Goal: Communication & Community: Answer question/provide support

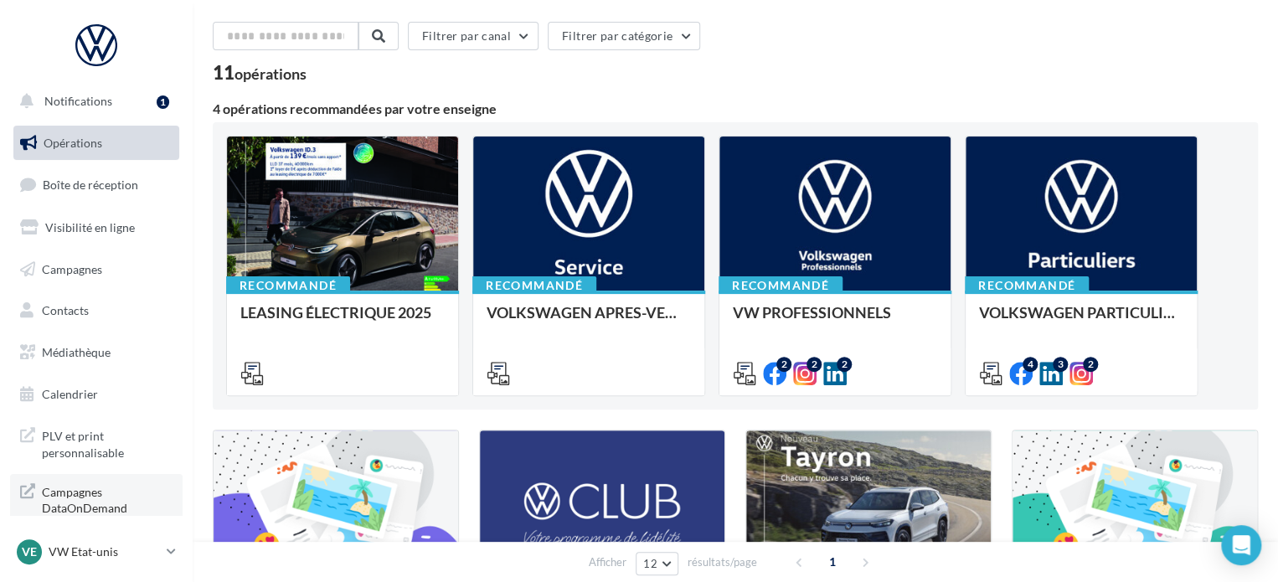
scroll to position [84, 0]
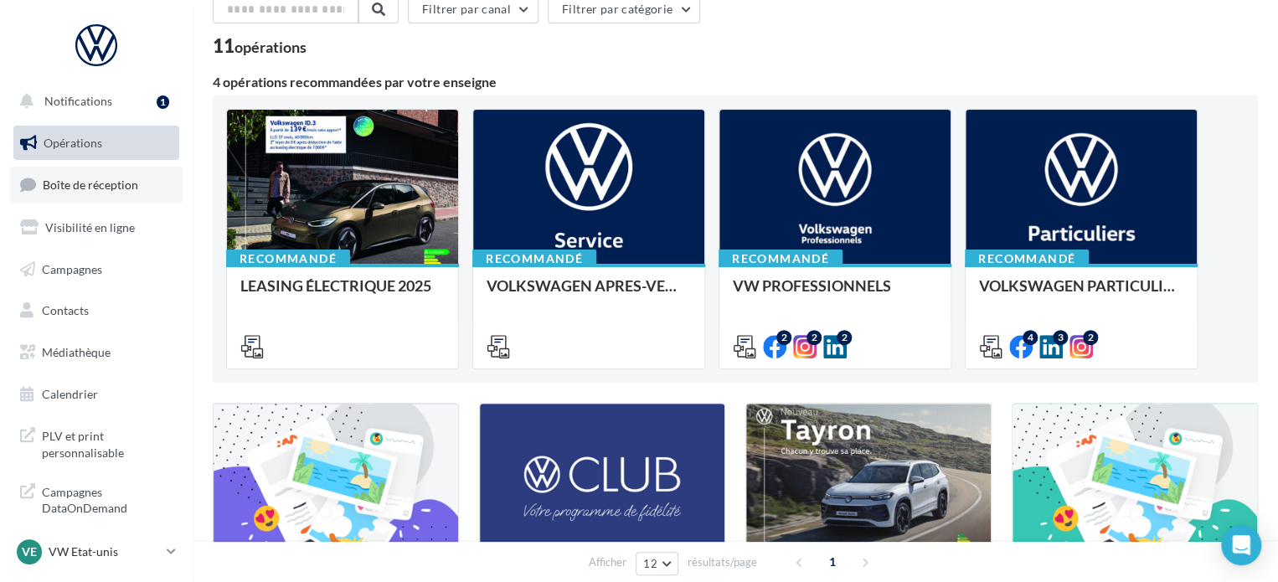
click at [137, 196] on link "Boîte de réception" at bounding box center [96, 185] width 173 height 36
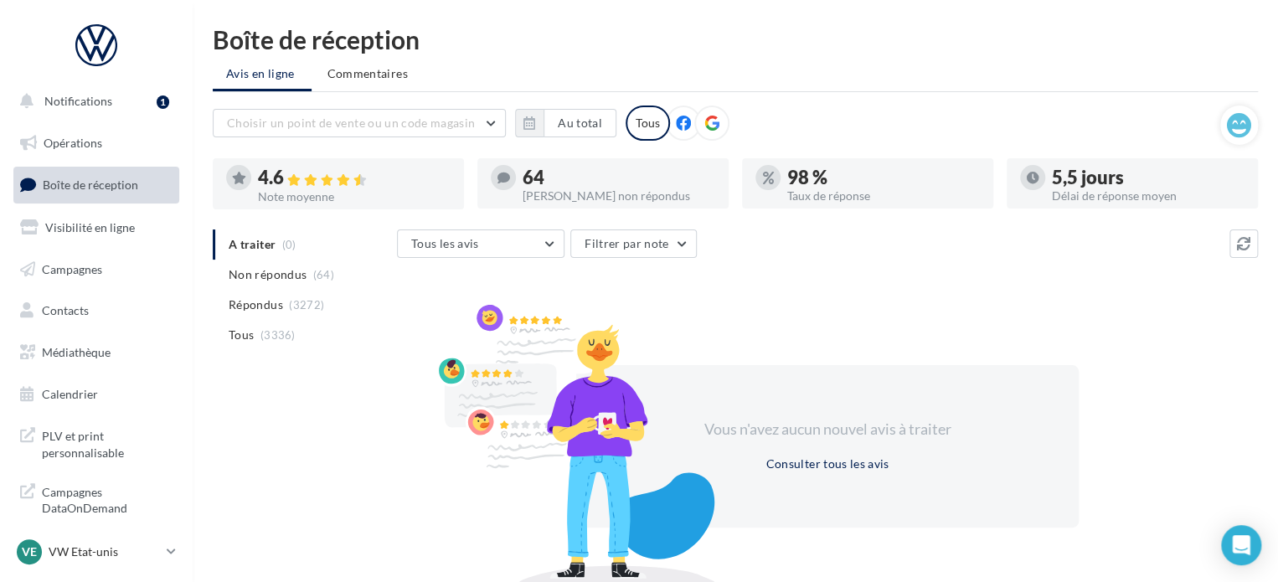
click at [246, 298] on span "Répondus" at bounding box center [256, 304] width 54 height 17
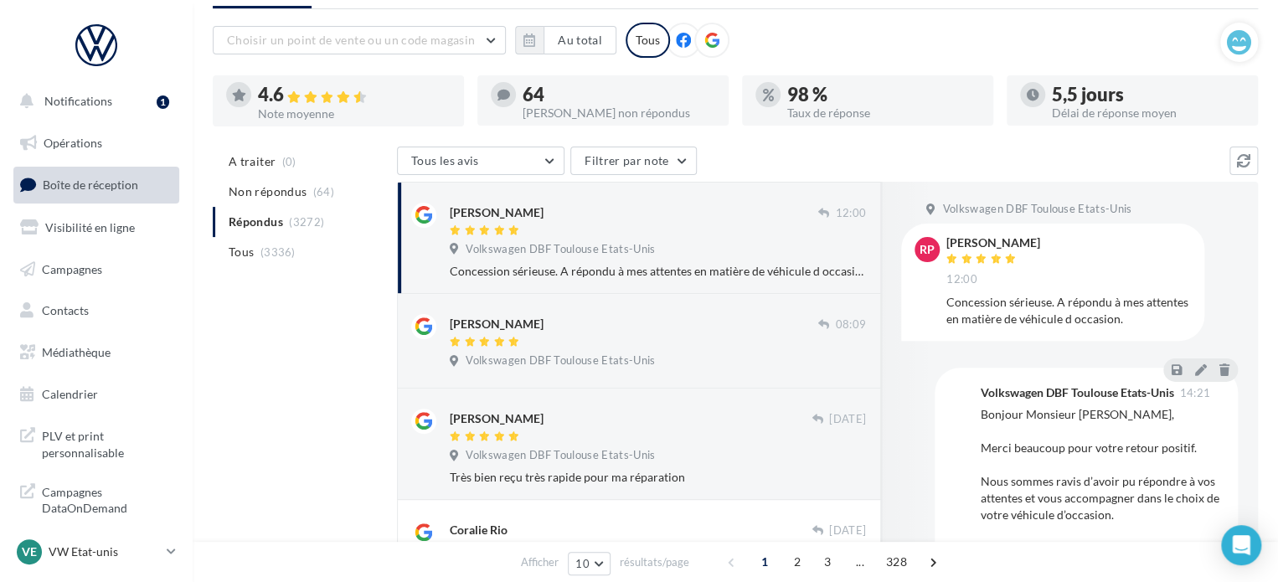
scroll to position [167, 0]
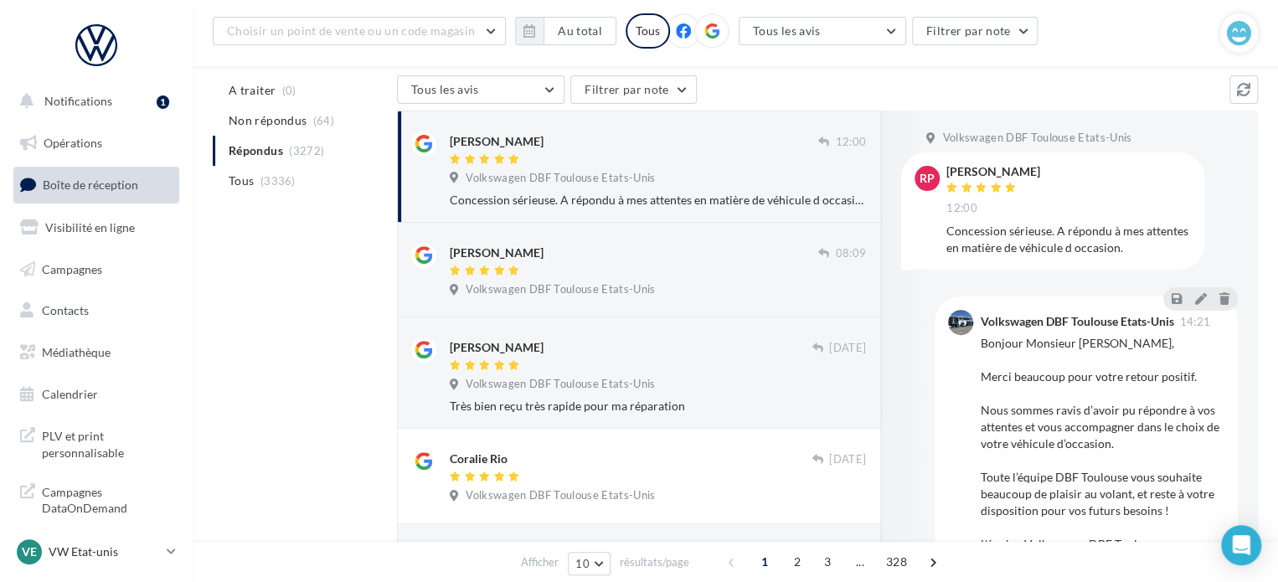
click at [685, 145] on div "[PERSON_NAME]" at bounding box center [634, 140] width 368 height 18
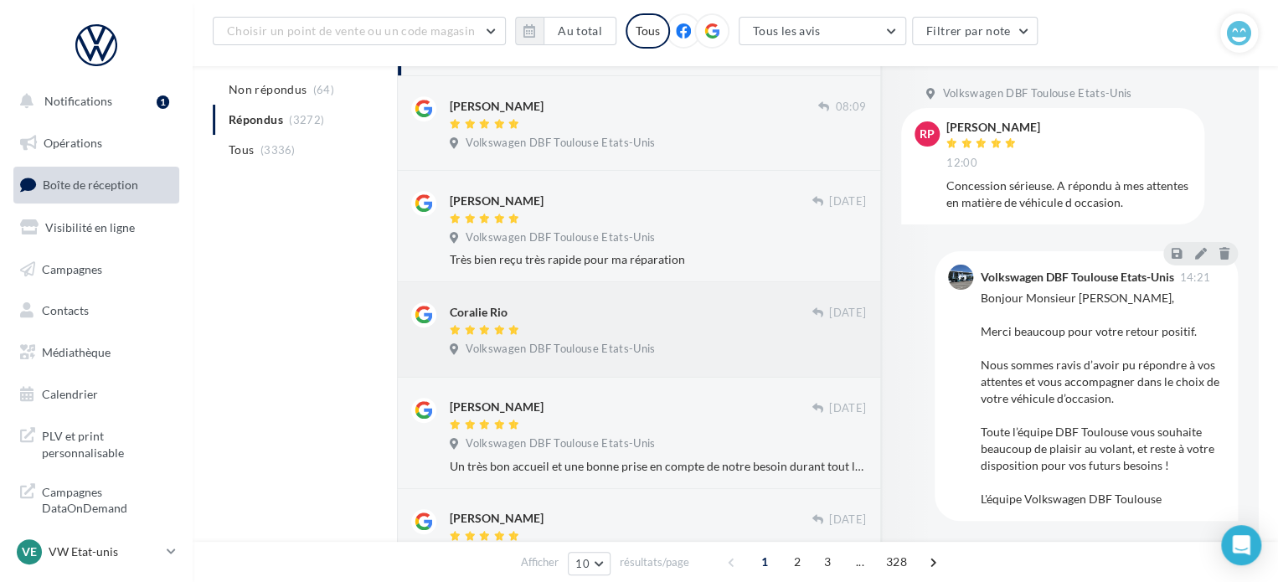
scroll to position [502, 0]
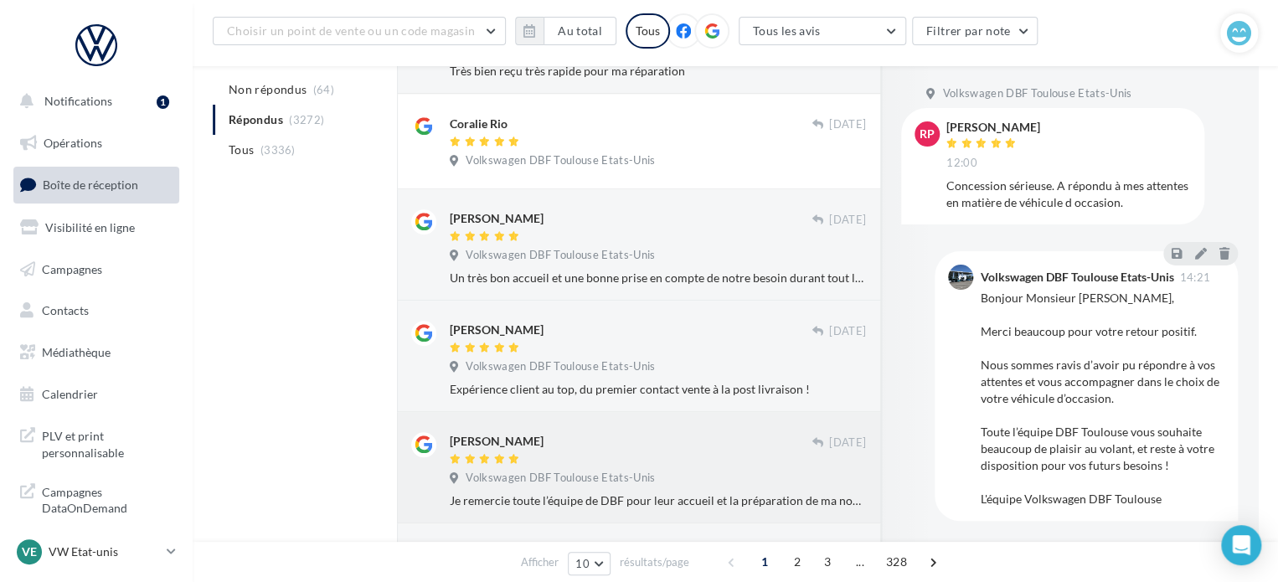
click at [585, 438] on div "[PERSON_NAME]" at bounding box center [631, 441] width 362 height 18
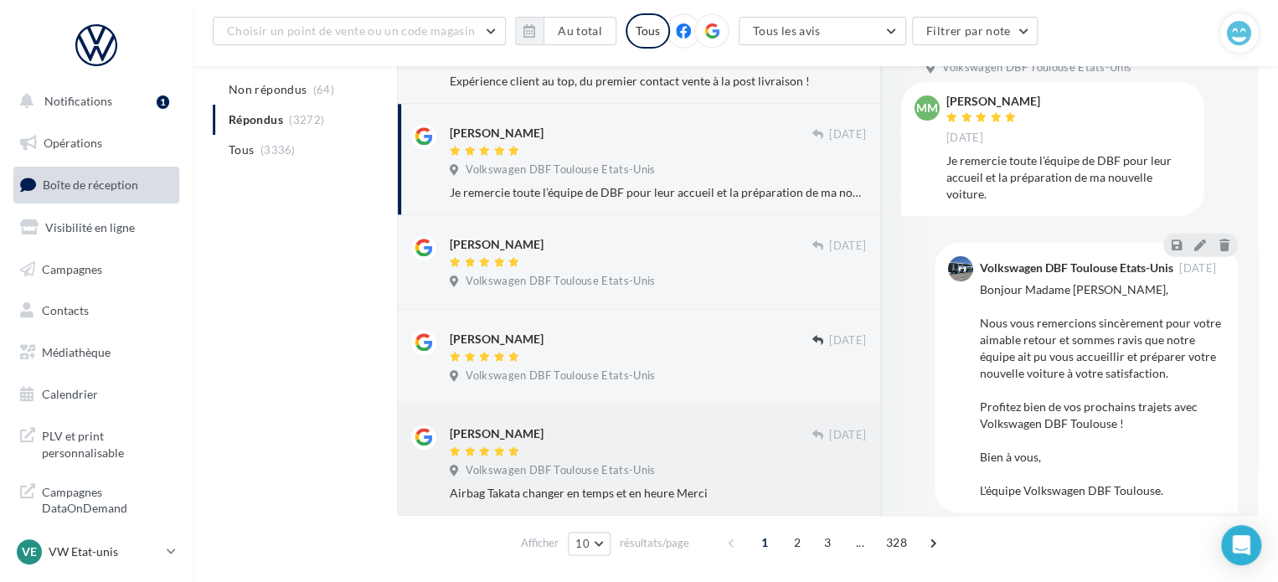
scroll to position [863, 0]
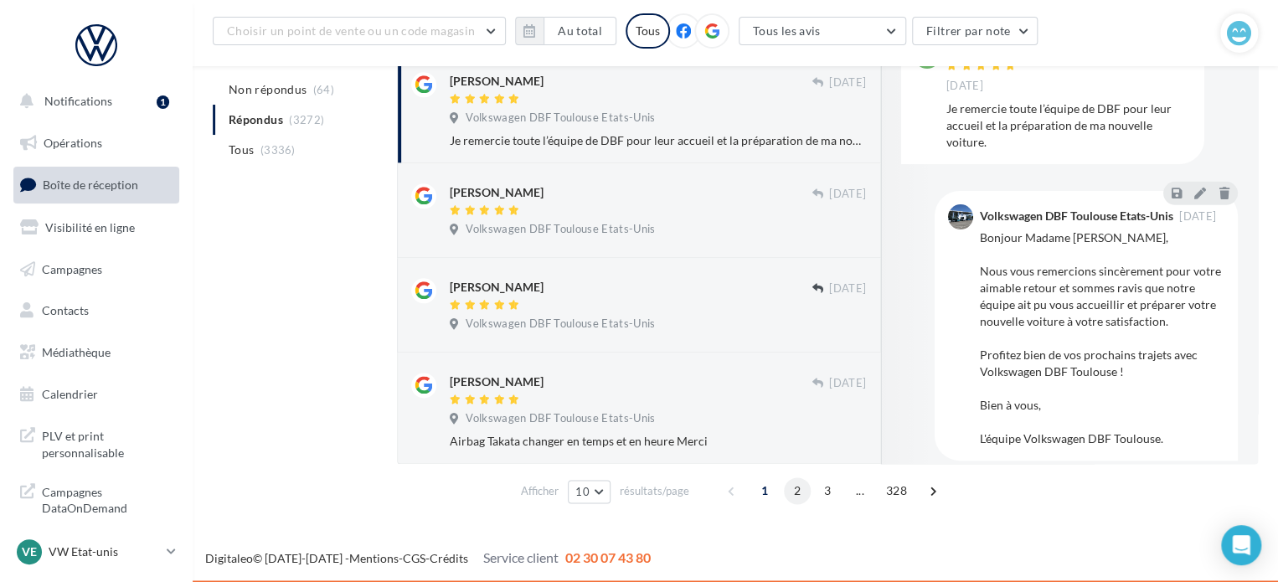
click at [789, 494] on span "2" at bounding box center [797, 490] width 27 height 27
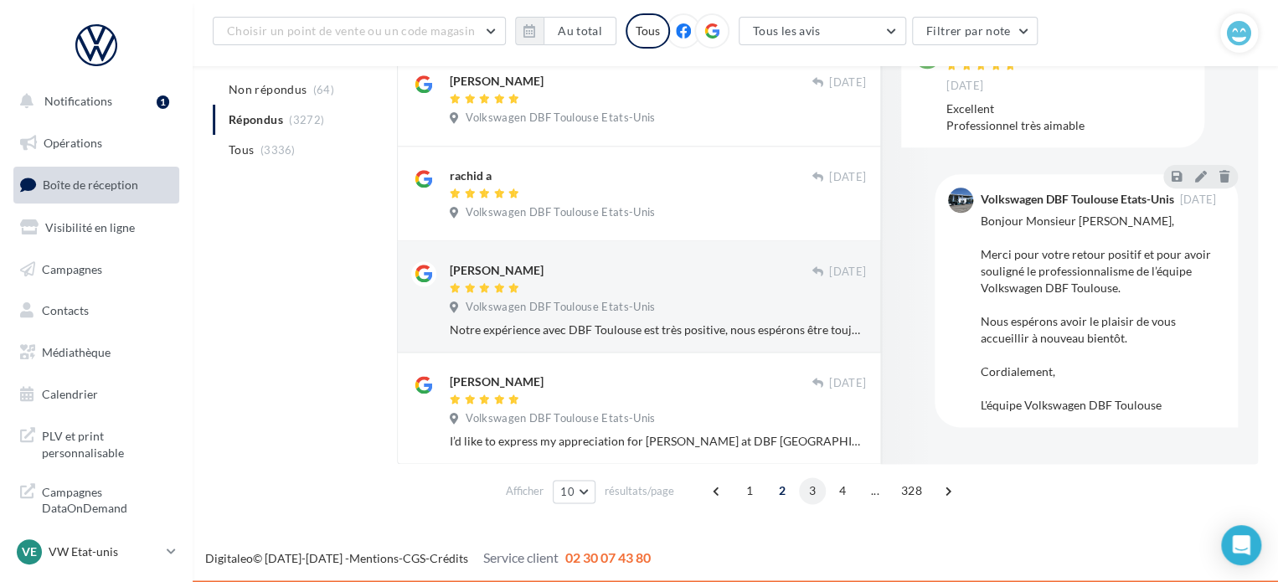
click at [807, 489] on span "3" at bounding box center [812, 490] width 27 height 27
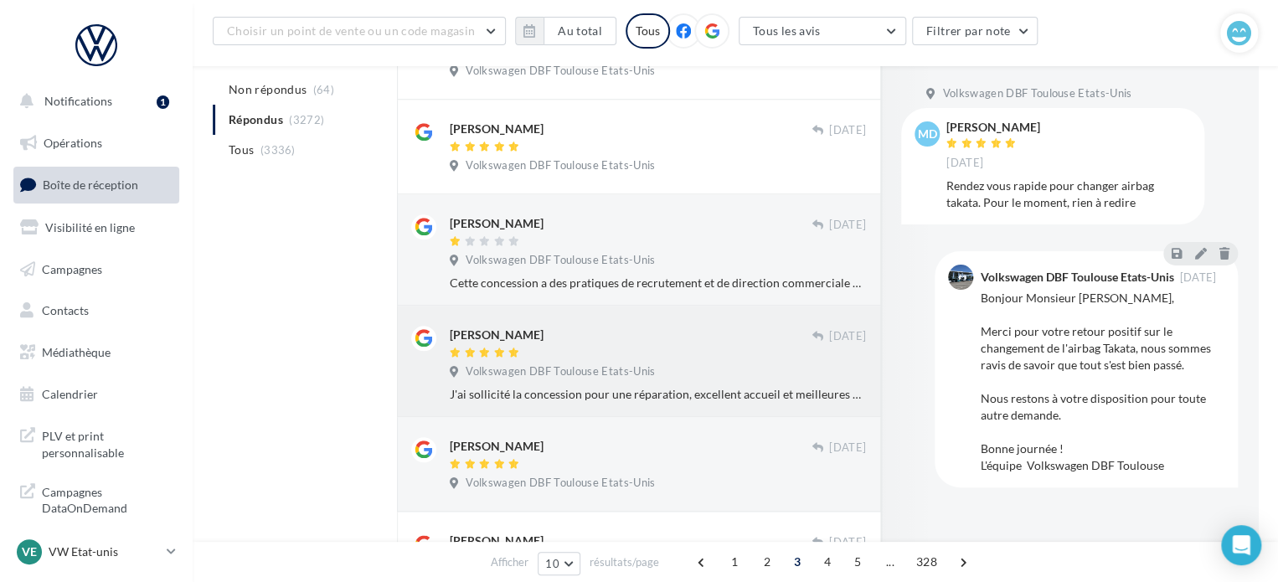
scroll to position [678, 0]
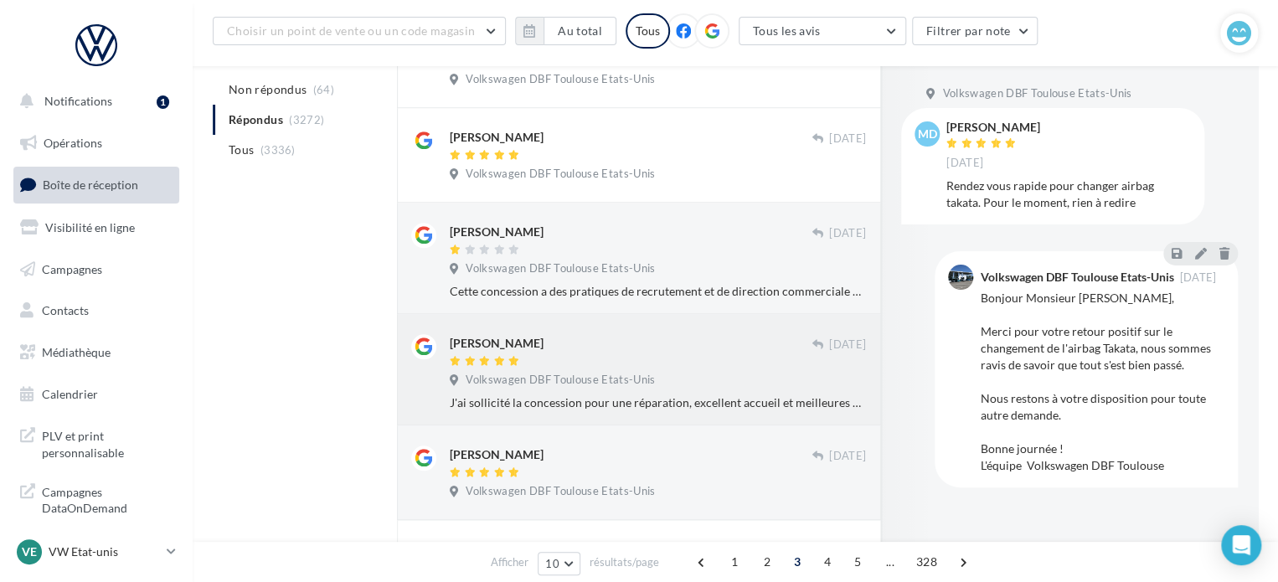
click at [700, 337] on div "Younès Belhamidi" at bounding box center [631, 343] width 362 height 18
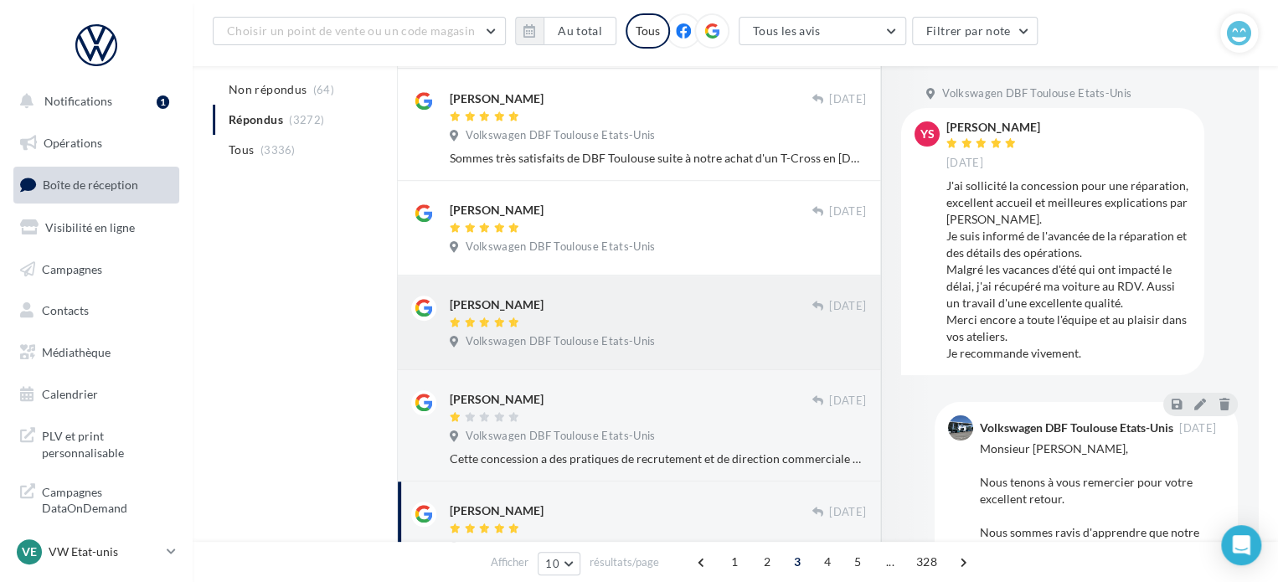
scroll to position [427, 0]
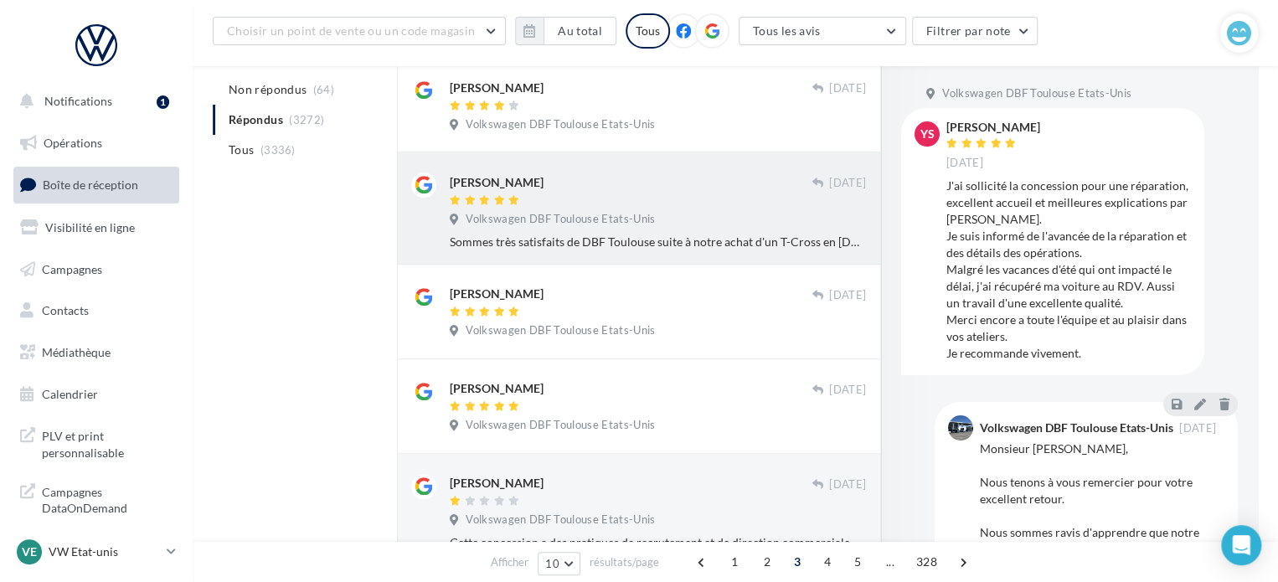
click at [700, 204] on div at bounding box center [631, 201] width 362 height 14
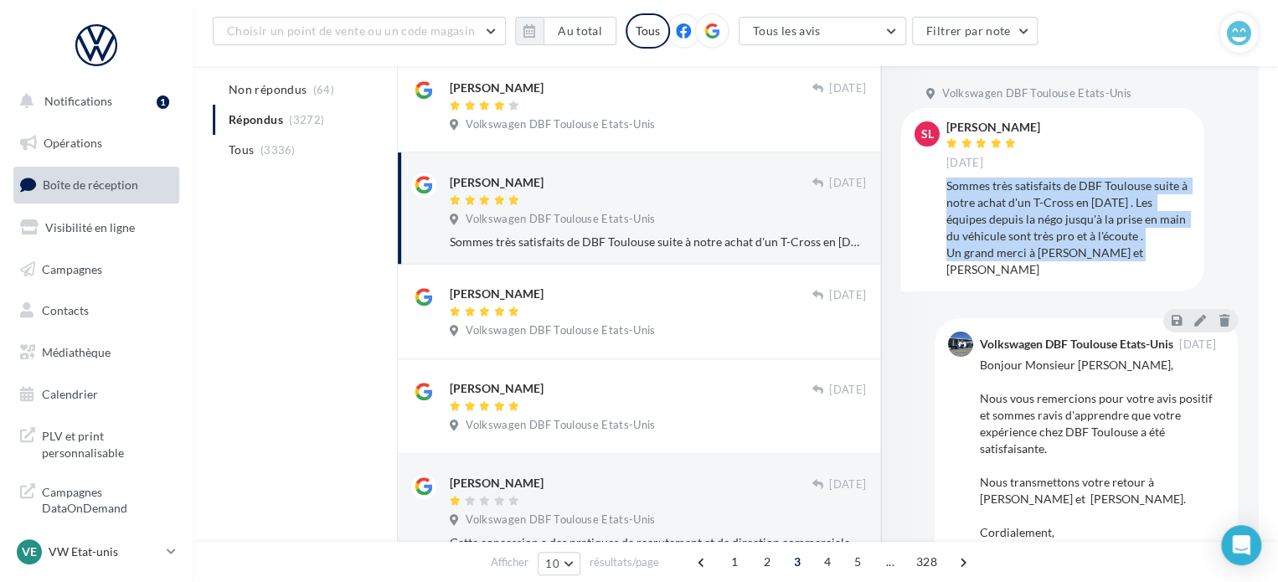
drag, startPoint x: 1109, startPoint y: 258, endPoint x: 951, endPoint y: 192, distance: 171.5
click at [946, 188] on div "Sommes très satisfaits de DBF Toulouse suite à notre achat d'un T-Cross en Aout…" at bounding box center [1068, 228] width 245 height 100
copy div "Sommes très satisfaits de DBF Toulouse suite à notre achat d'un T-Cross en Aout…"
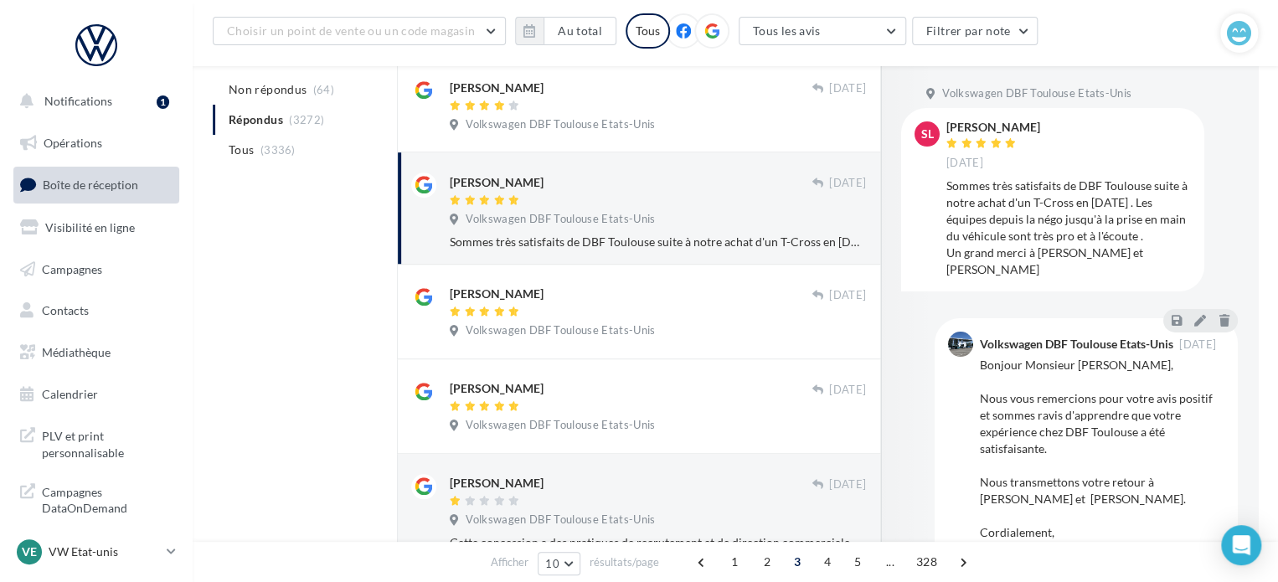
click at [679, 171] on div "Serge Lamarque 16 sept. Volkswagen DBF Toulouse Etats-Unis Sommes très satisfai…" at bounding box center [639, 208] width 456 height 84
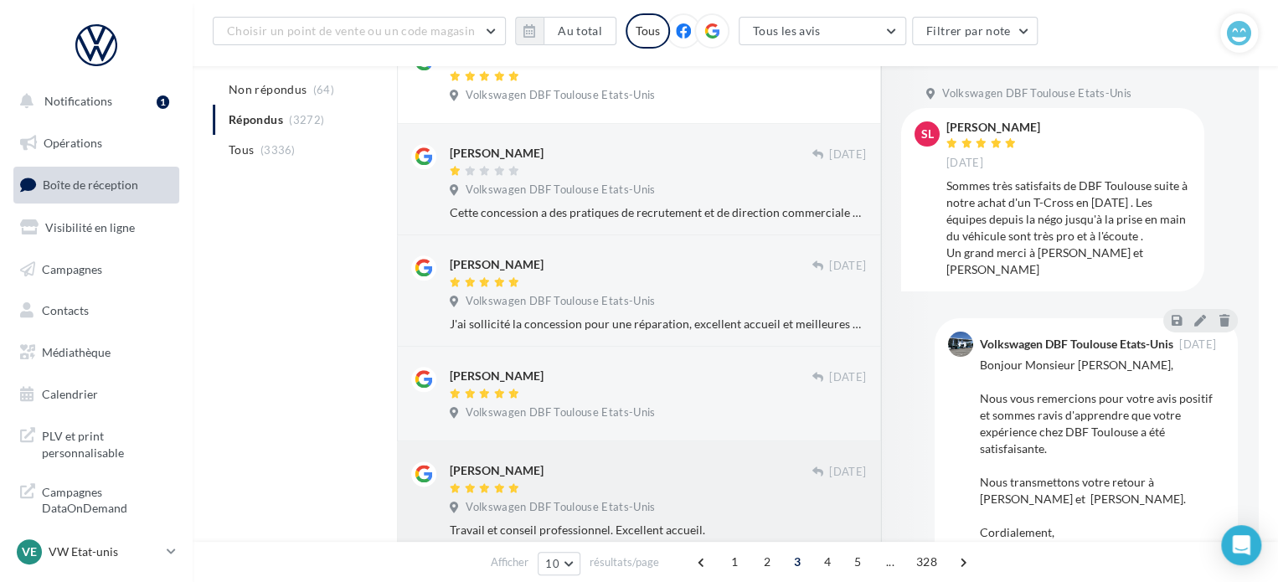
scroll to position [846, 0]
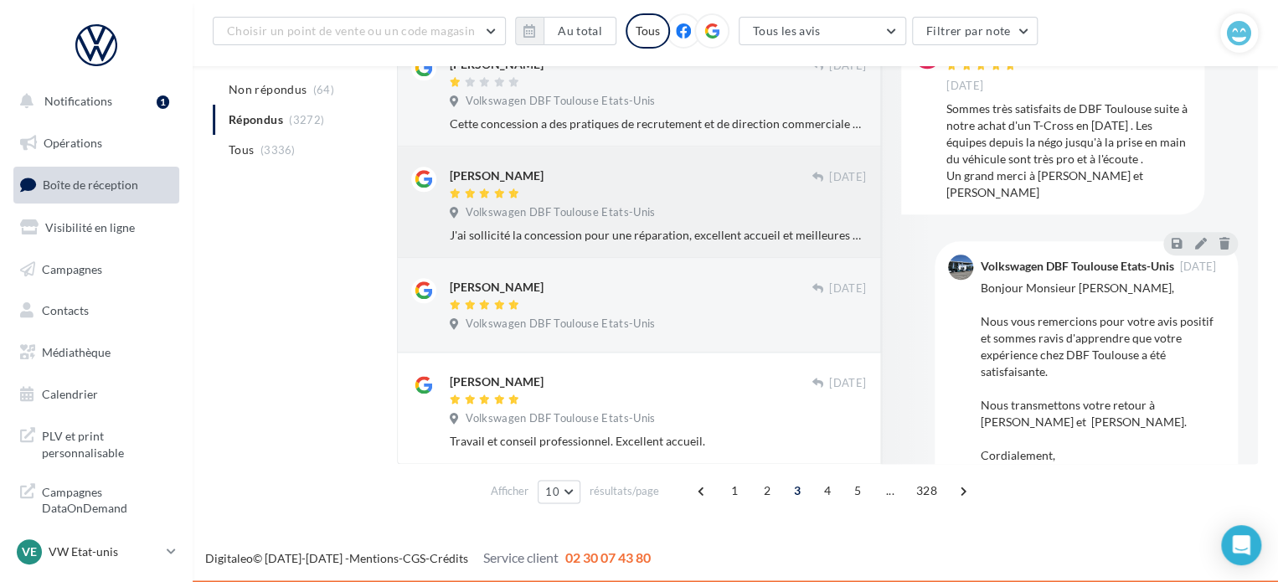
click at [712, 175] on div "Younès Belhamidi" at bounding box center [631, 176] width 362 height 18
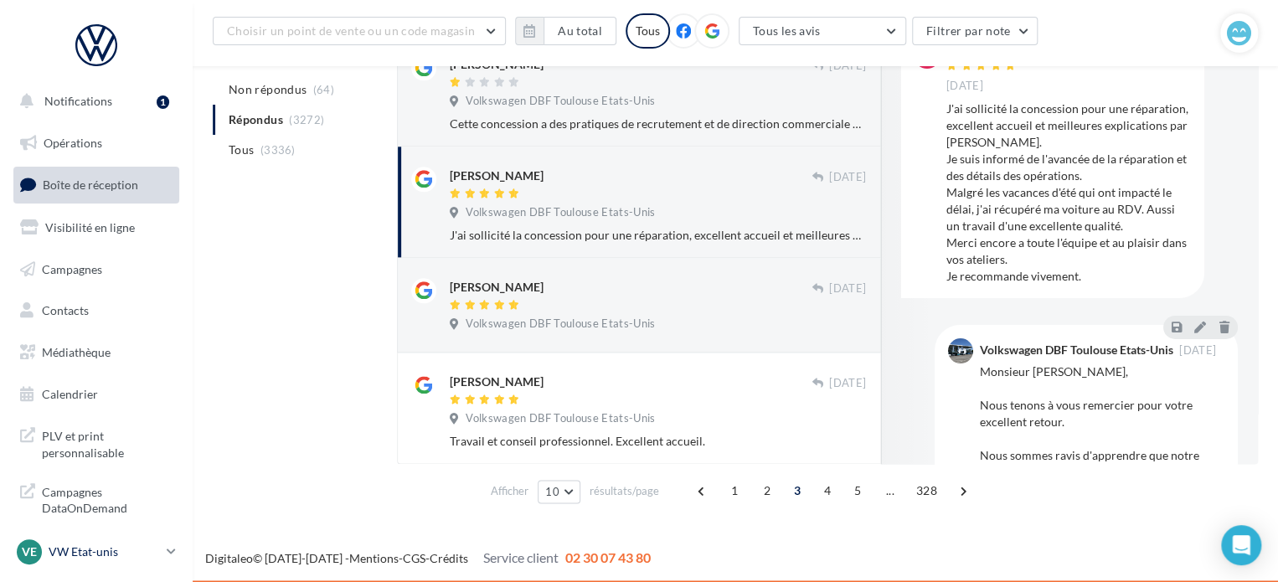
click at [85, 559] on p "VW Etat-unis" at bounding box center [104, 552] width 111 height 17
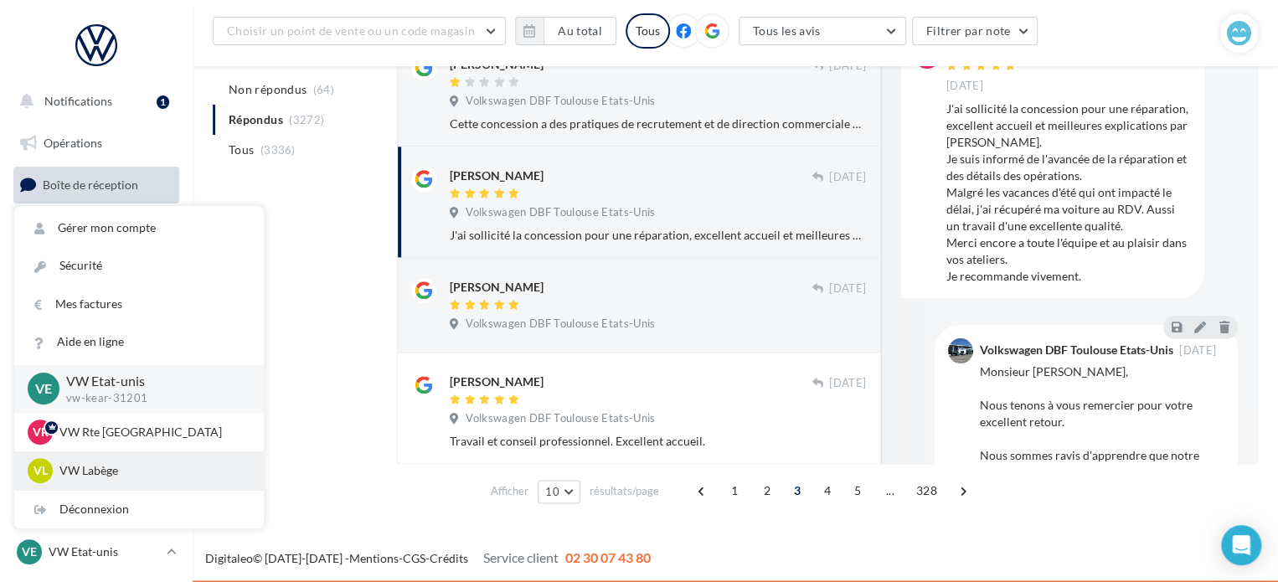
click at [167, 462] on p "VW Labège" at bounding box center [151, 470] width 184 height 17
